Goal: Task Accomplishment & Management: Use online tool/utility

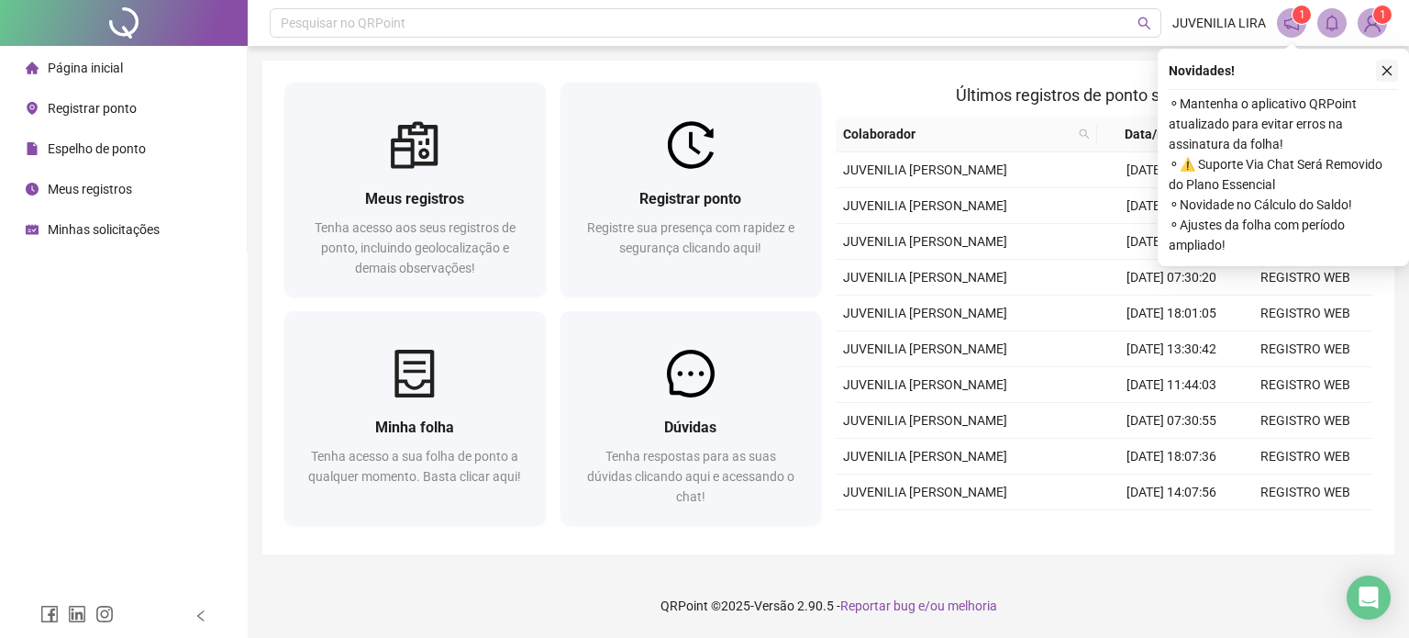
click at [1382, 72] on icon "close" at bounding box center [1387, 70] width 13 height 13
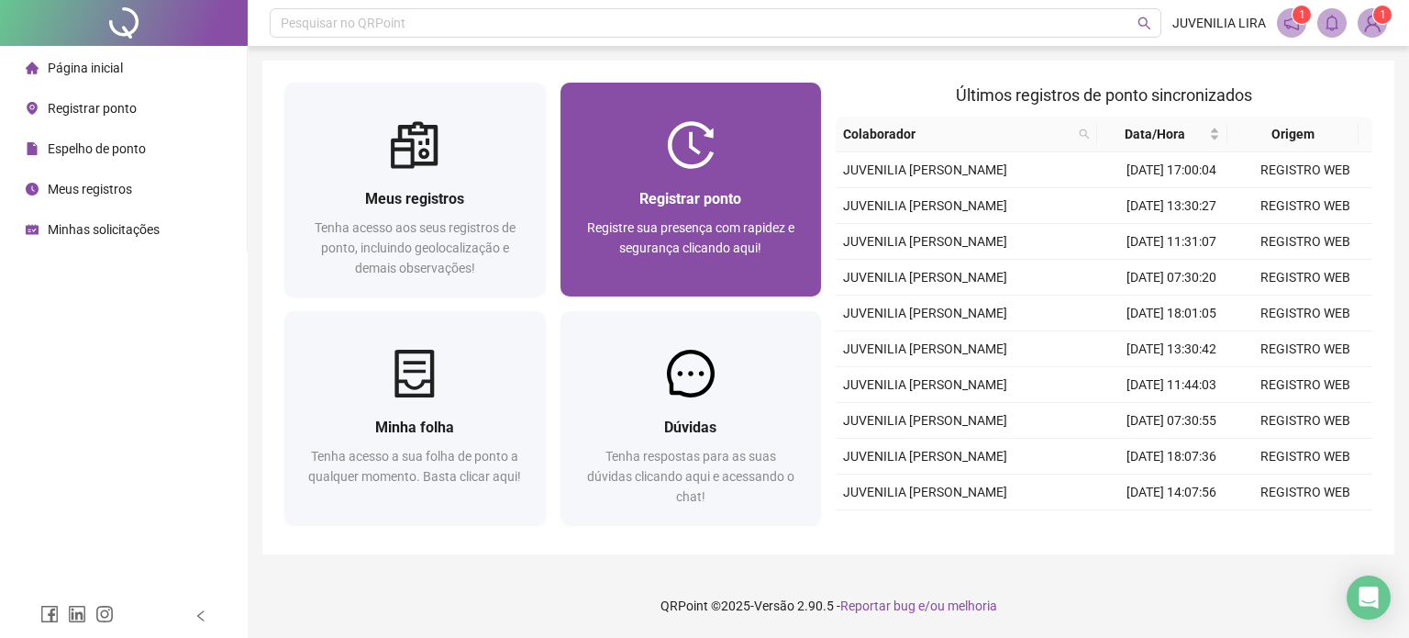
click at [660, 234] on span "Registre sua presença com rapidez e segurança clicando aqui!" at bounding box center [690, 237] width 207 height 35
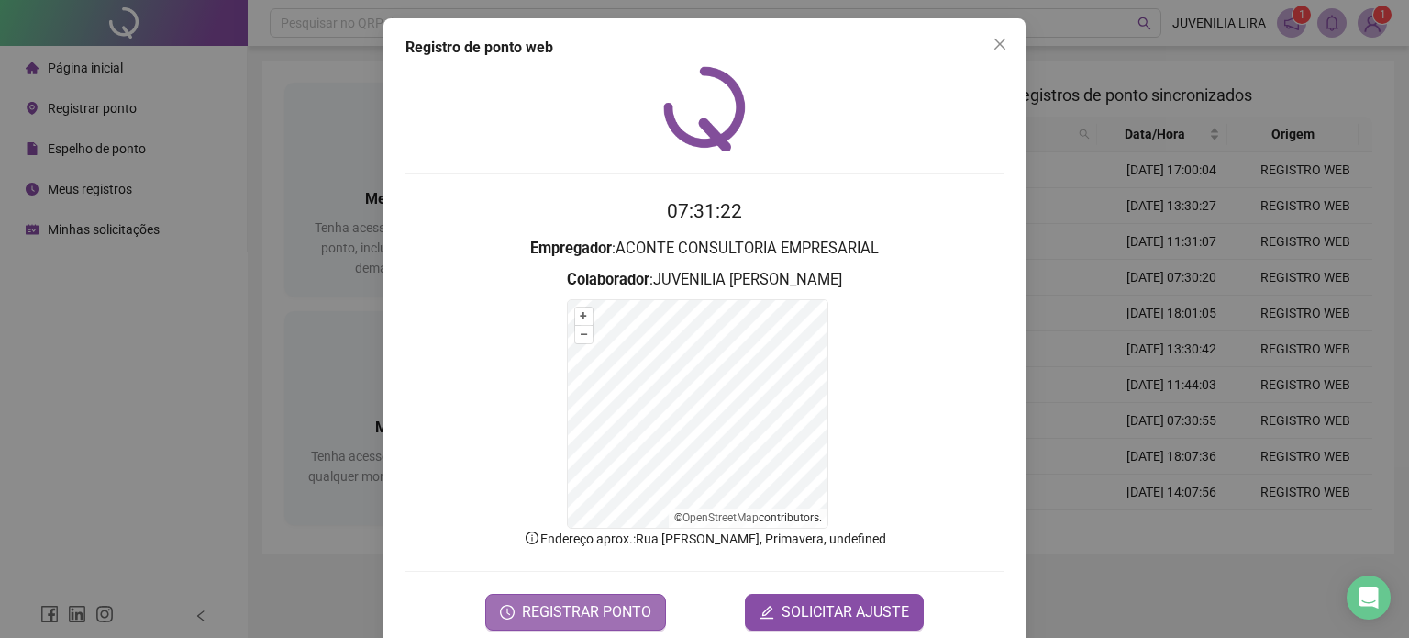
click at [636, 610] on span "REGISTRAR PONTO" at bounding box center [586, 612] width 129 height 22
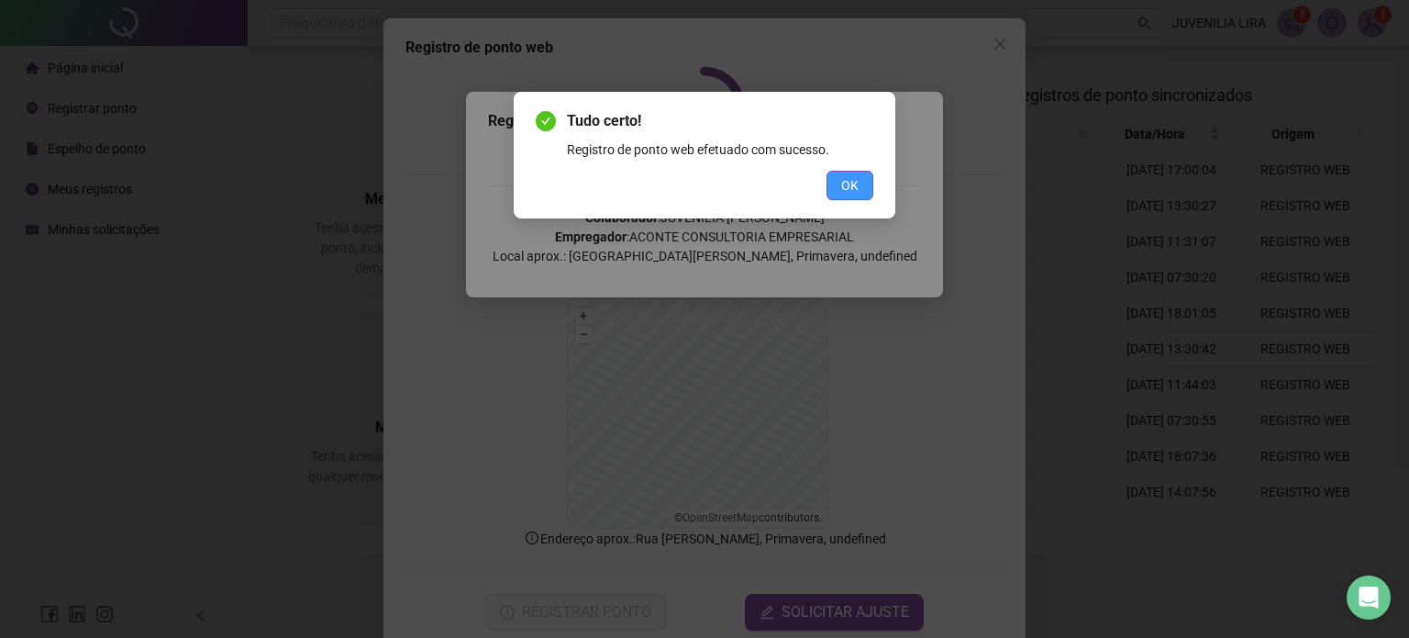
click at [847, 192] on span "OK" at bounding box center [849, 185] width 17 height 20
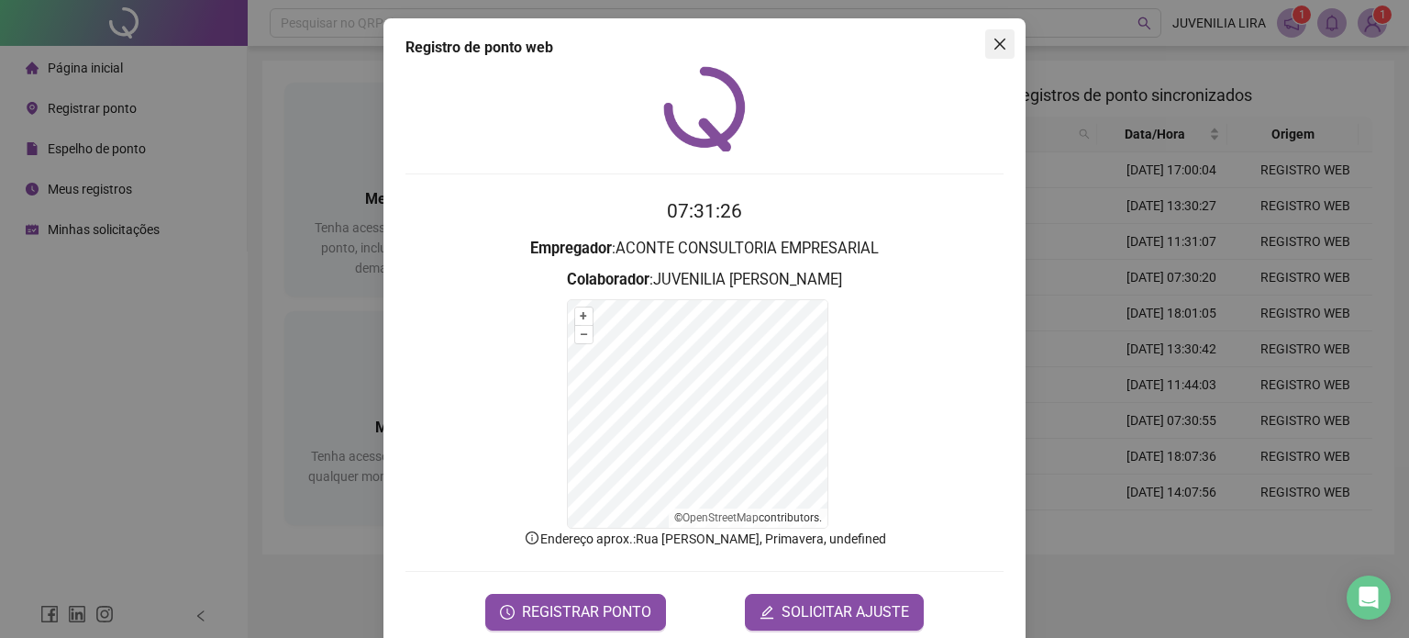
click at [993, 42] on icon "close" at bounding box center [1000, 44] width 15 height 15
